Goal: Navigation & Orientation: Find specific page/section

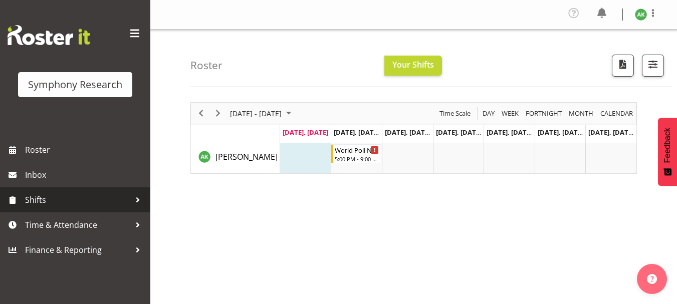
click at [42, 198] on span "Shifts" at bounding box center [77, 199] width 105 height 15
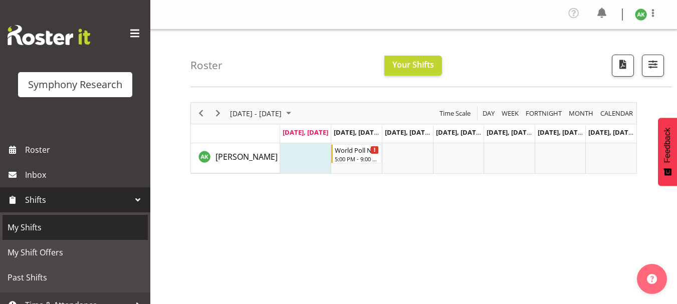
click at [32, 226] on span "My Shifts" at bounding box center [75, 227] width 135 height 15
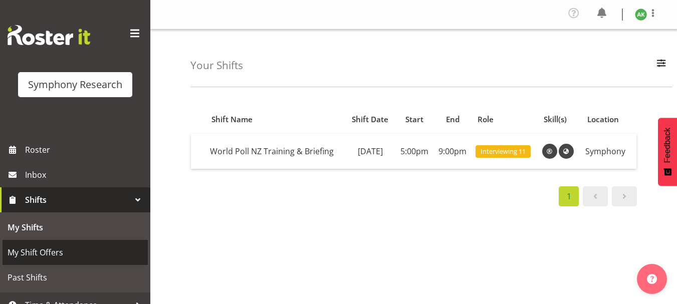
click at [43, 251] on span "My Shift Offers" at bounding box center [75, 252] width 135 height 15
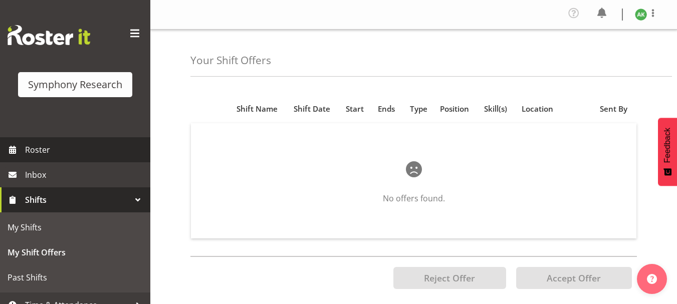
click at [43, 149] on span "Roster" at bounding box center [85, 149] width 120 height 15
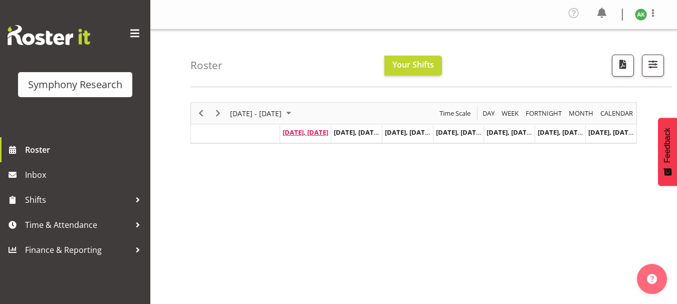
click at [302, 131] on span "Sep 1, Monday" at bounding box center [306, 132] width 46 height 9
